Goal: Task Accomplishment & Management: Complete application form

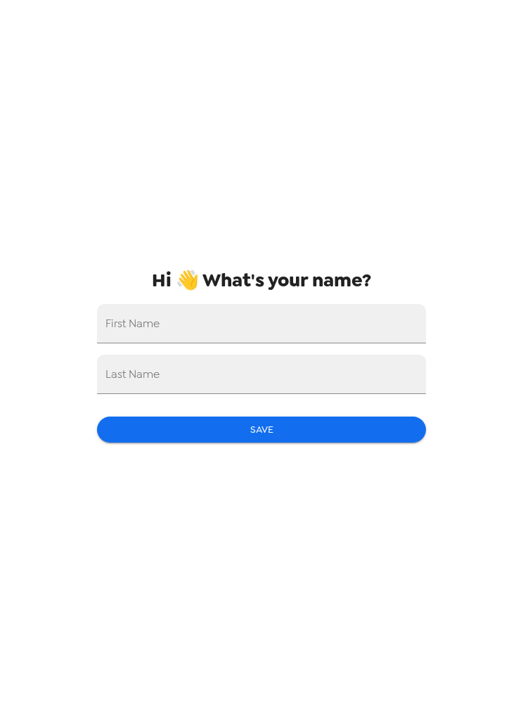
click at [382, 326] on input "First Name" at bounding box center [261, 323] width 329 height 39
type input "Lauren"
click at [265, 382] on input "Last Name" at bounding box center [261, 374] width 329 height 39
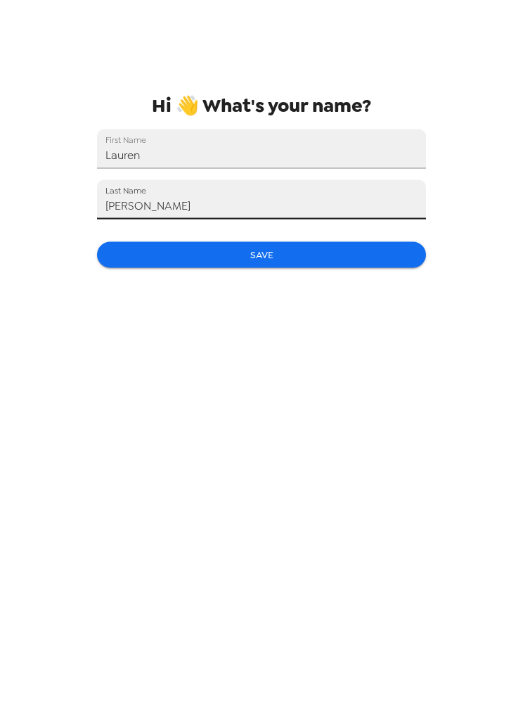
type input "Searway"
click at [308, 416] on button "Save" at bounding box center [261, 429] width 329 height 26
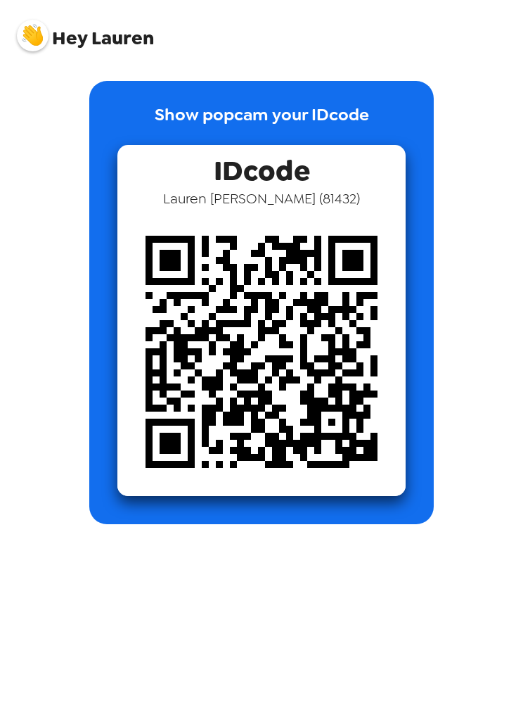
click at [84, 27] on span "Hey" at bounding box center [69, 37] width 35 height 25
click at [84, 26] on span "Hey" at bounding box center [69, 37] width 35 height 25
click at [106, 46] on span "Hey Lauren" at bounding box center [85, 30] width 137 height 35
click at [106, 45] on span "Hey Lauren" at bounding box center [85, 30] width 137 height 35
click at [103, 44] on span "Hey Lauren" at bounding box center [85, 30] width 137 height 35
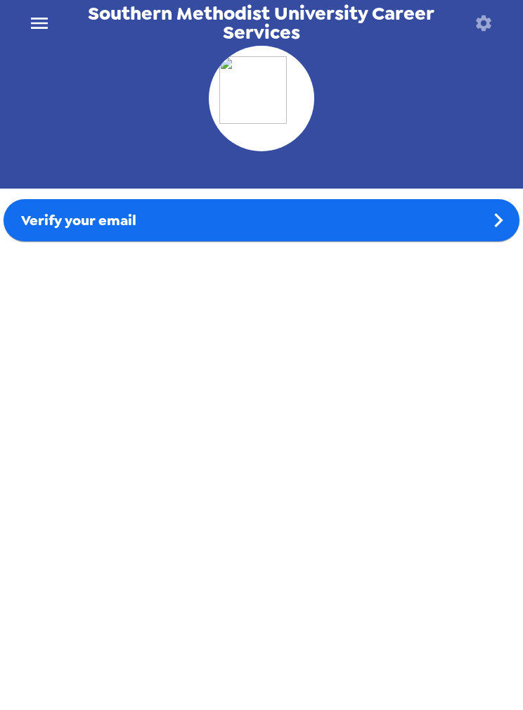
click at [478, 231] on div "Verify your email" at bounding box center [262, 220] width 516 height 42
click at [38, 34] on icon "menu" at bounding box center [39, 23] width 23 height 23
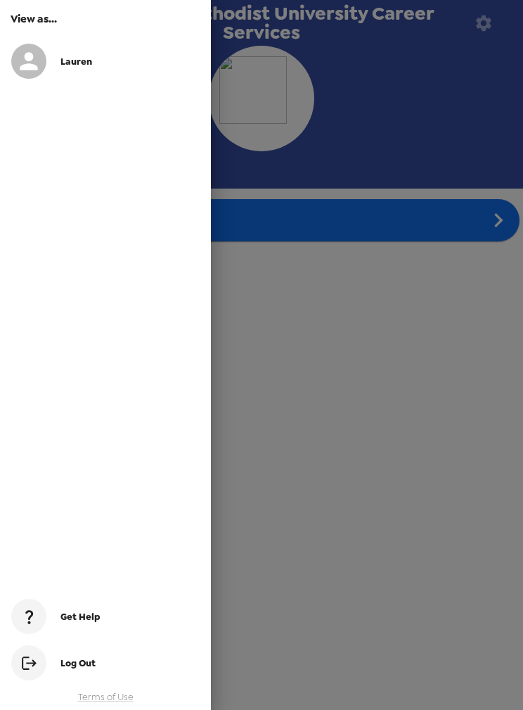
click at [55, 59] on div at bounding box center [35, 61] width 49 height 35
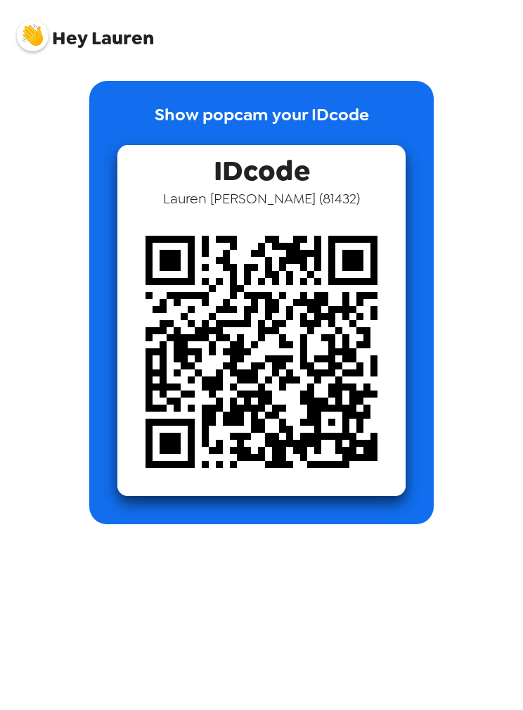
click at [44, 39] on img at bounding box center [33, 36] width 32 height 32
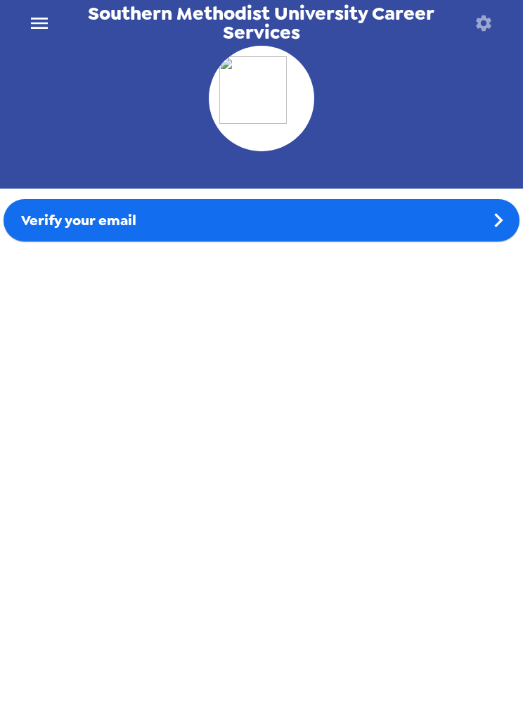
click at [469, 208] on div "Verify your email" at bounding box center [262, 220] width 516 height 42
click at [57, 25] on button "menu" at bounding box center [39, 23] width 45 height 46
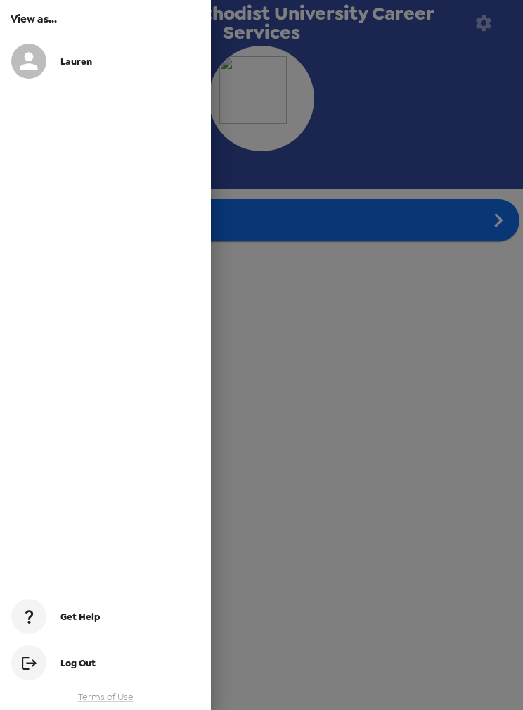
click at [381, 391] on div at bounding box center [261, 355] width 523 height 710
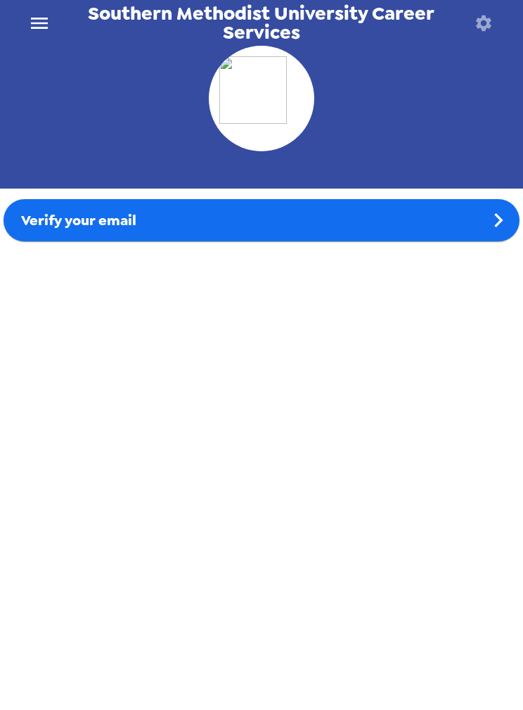
click at [484, 29] on icon "button" at bounding box center [483, 22] width 15 height 15
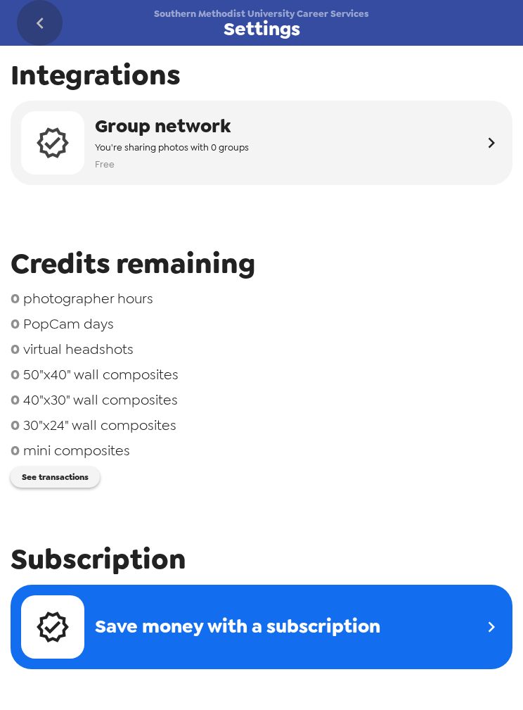
scroll to position [-2, 0]
click at [42, 18] on icon "go back" at bounding box center [39, 23] width 7 height 11
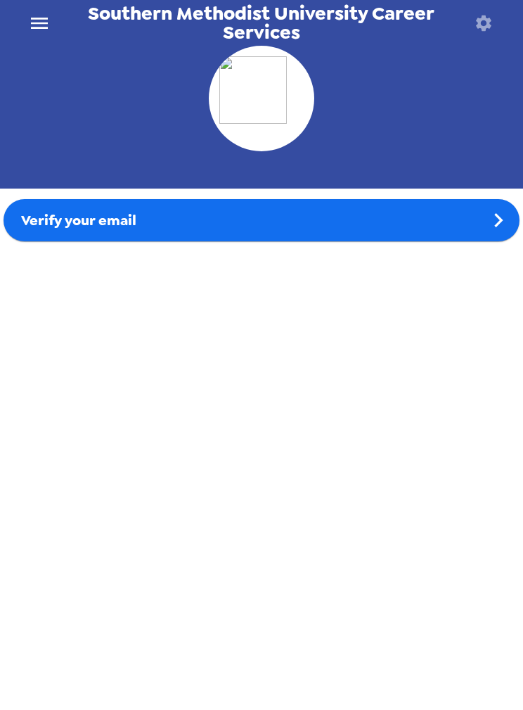
click at [376, 224] on div "Verify your email" at bounding box center [262, 220] width 516 height 42
click at [419, 217] on div "Verify your email" at bounding box center [262, 220] width 516 height 42
